Goal: Transaction & Acquisition: Purchase product/service

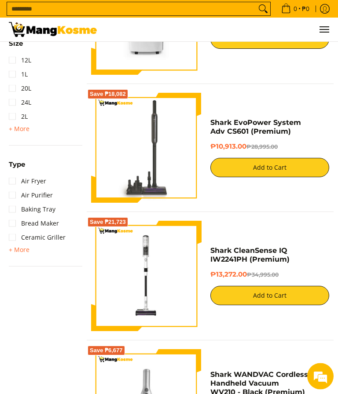
scroll to position [431, 0]
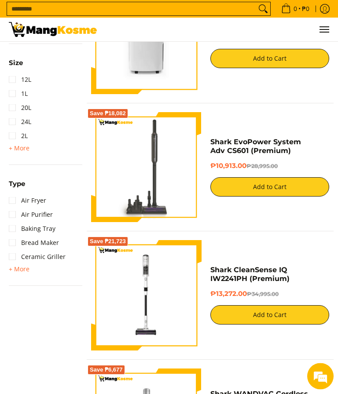
click at [162, 145] on img at bounding box center [146, 168] width 110 height 110
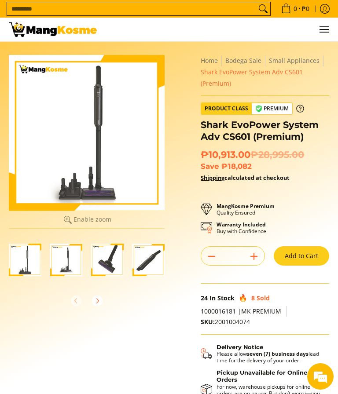
click at [23, 259] on img "shark-evopower-wireless-vacuum-full-view-mang-kosme" at bounding box center [25, 260] width 33 height 33
click at [103, 298] on button "Next" at bounding box center [96, 300] width 19 height 19
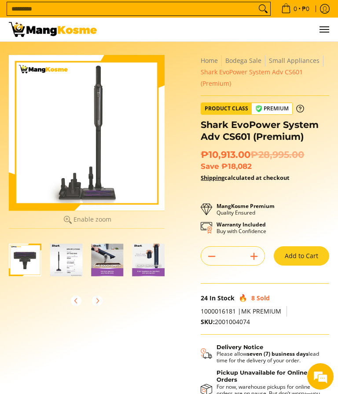
click at [25, 259] on img "Shark EvoPower System Adv CS601 (Premium)-5" at bounding box center [25, 260] width 33 height 33
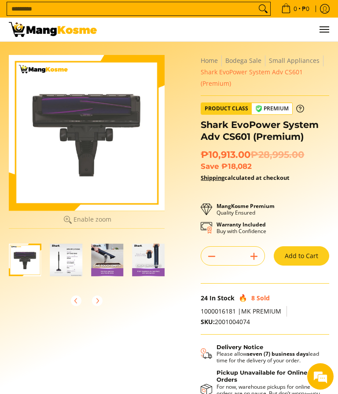
click at [68, 261] on img "Shark EvoPower System Adv CS601 (Premium)-6" at bounding box center [66, 260] width 33 height 33
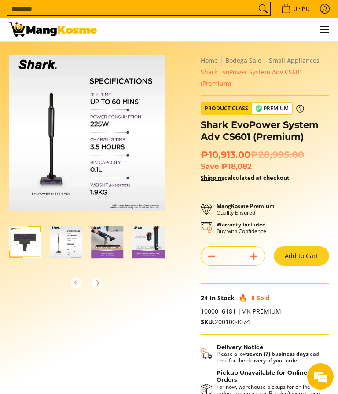
click at [99, 258] on img "Shark EvoPower System Adv CS601 (Premium)-7" at bounding box center [107, 242] width 33 height 33
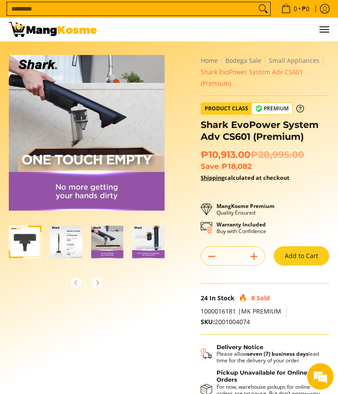
click at [118, 252] on img "Shark EvoPower System Adv CS601 (Premium)-7" at bounding box center [107, 242] width 33 height 33
click at [115, 238] on img "Shark EvoPower System Adv CS601 (Premium)-7" at bounding box center [107, 242] width 33 height 33
click at [148, 243] on img "Shark EvoPower System Adv CS601 (Premium)-8" at bounding box center [148, 242] width 33 height 33
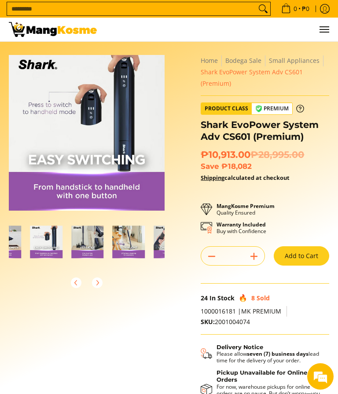
scroll to position [0, 266]
click at [98, 237] on img "Shark EvoPower System Adv CS601 (Premium)-9" at bounding box center [88, 242] width 33 height 33
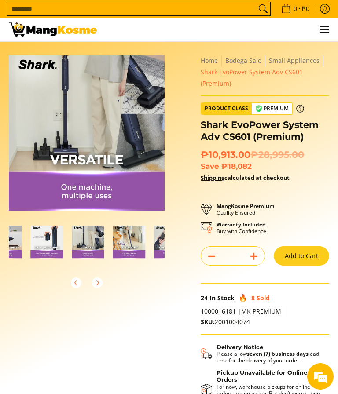
click at [120, 235] on img "Shark EvoPower System Adv CS601 (Premium)-10" at bounding box center [129, 242] width 33 height 33
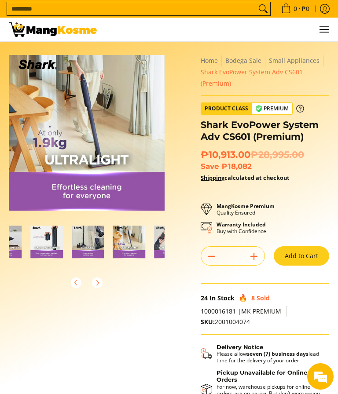
click at [137, 237] on img "Shark EvoPower System Adv CS601 (Premium)-10" at bounding box center [129, 242] width 33 height 33
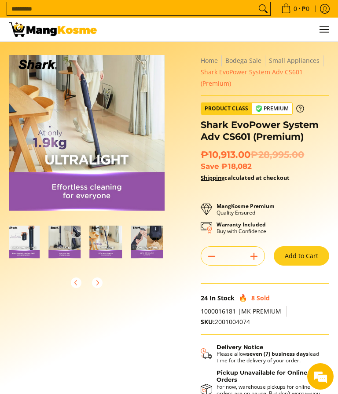
scroll to position [0, 305]
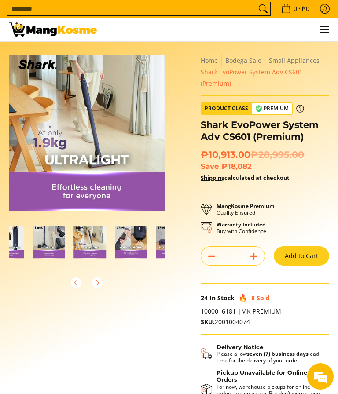
click at [136, 231] on img "Shark EvoPower System Adv CS601 (Premium)-11" at bounding box center [131, 242] width 33 height 33
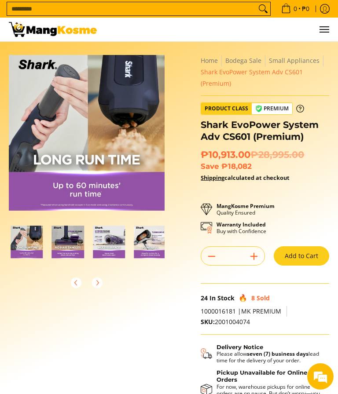
scroll to position [0, 410]
click at [109, 243] on img "Shark EvoPower System Adv CS601 (Premium)-13" at bounding box center [108, 242] width 33 height 33
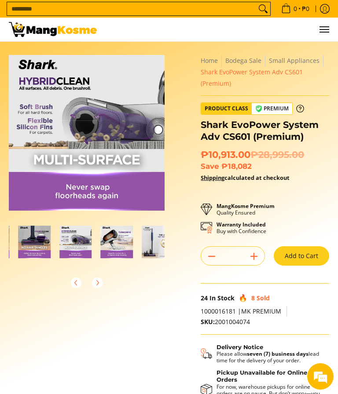
scroll to position [0, 445]
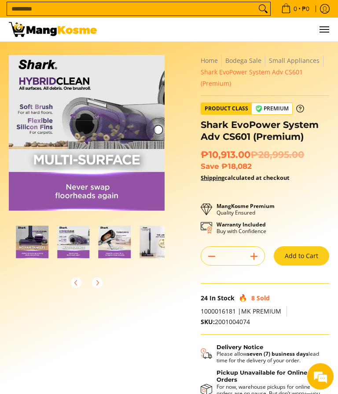
click at [124, 238] on img "Shark EvoPower System Adv CS601 (Premium)-14" at bounding box center [114, 242] width 33 height 33
